Goal: Task Accomplishment & Management: Use online tool/utility

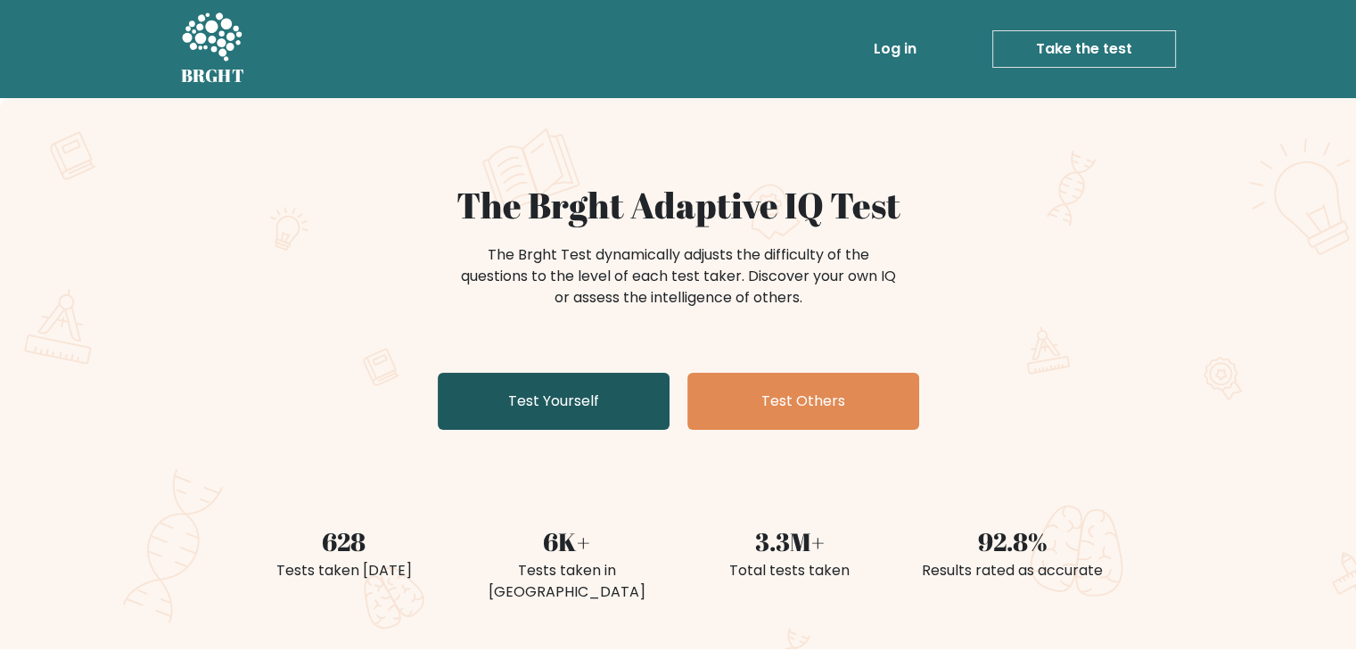
click at [637, 423] on link "Test Yourself" at bounding box center [554, 401] width 232 height 57
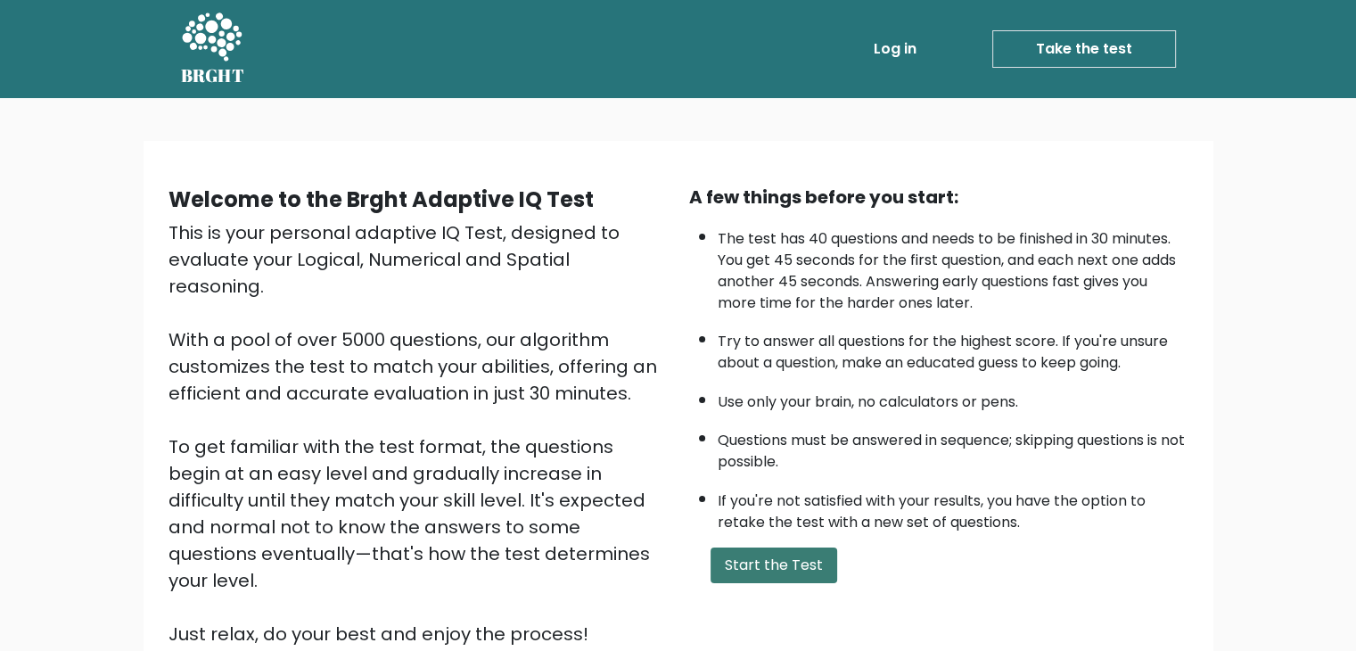
click at [764, 568] on button "Start the Test" at bounding box center [773, 565] width 127 height 36
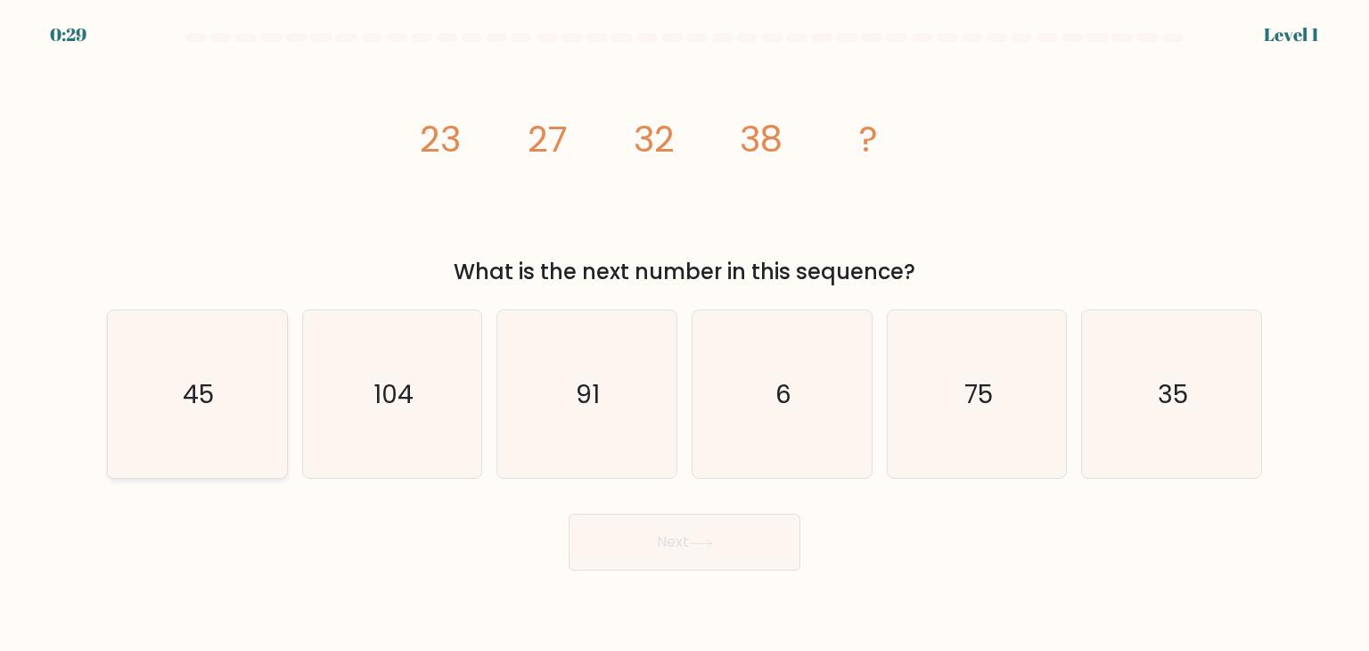
click at [215, 421] on icon "45" at bounding box center [197, 394] width 168 height 168
click at [685, 334] on input "a. 45" at bounding box center [685, 329] width 1 height 9
radio input "true"
click at [702, 540] on icon at bounding box center [701, 543] width 24 height 10
